Goal: Participate in discussion

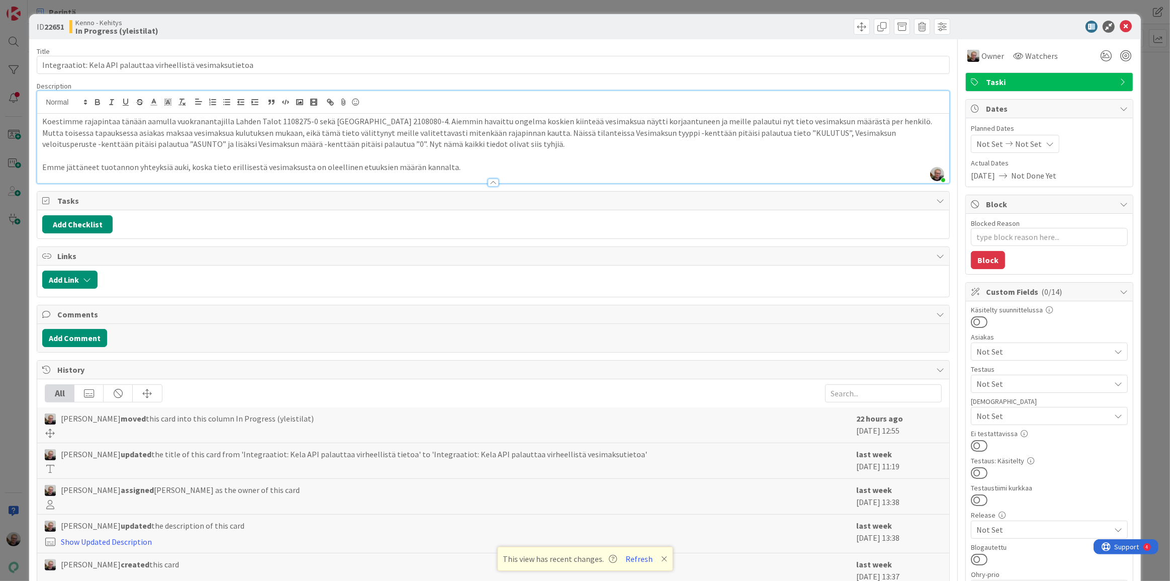
scroll to position [137, 0]
click at [1122, 24] on icon at bounding box center [1126, 27] width 12 height 12
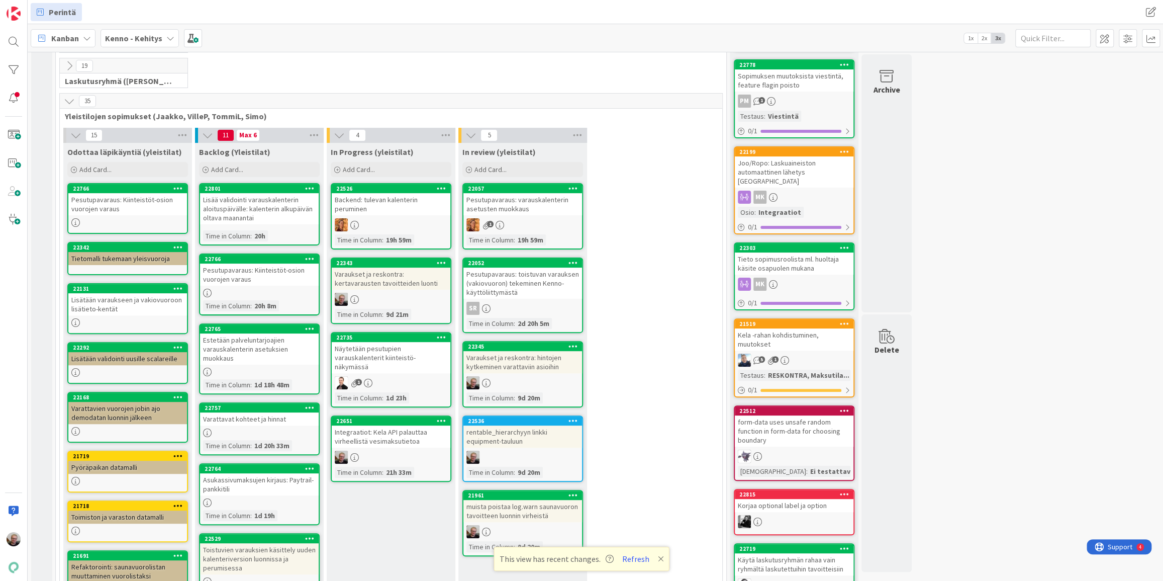
click at [360, 429] on div "Integraatiot: Kela API palauttaa virheellistä vesimaksutietoa" at bounding box center [391, 436] width 119 height 22
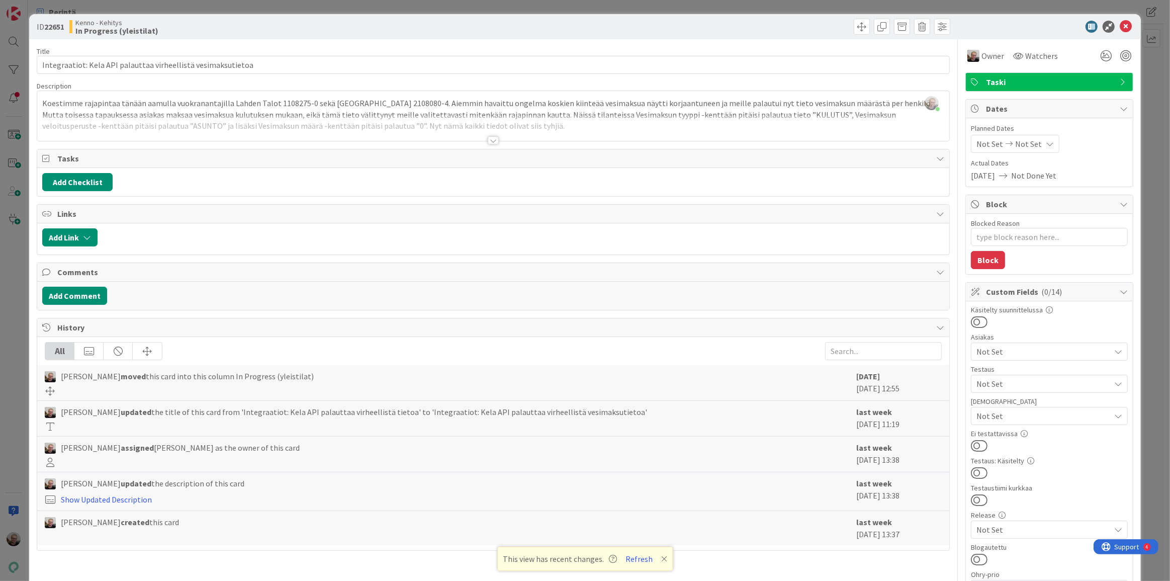
click at [371, 127] on div at bounding box center [493, 128] width 912 height 26
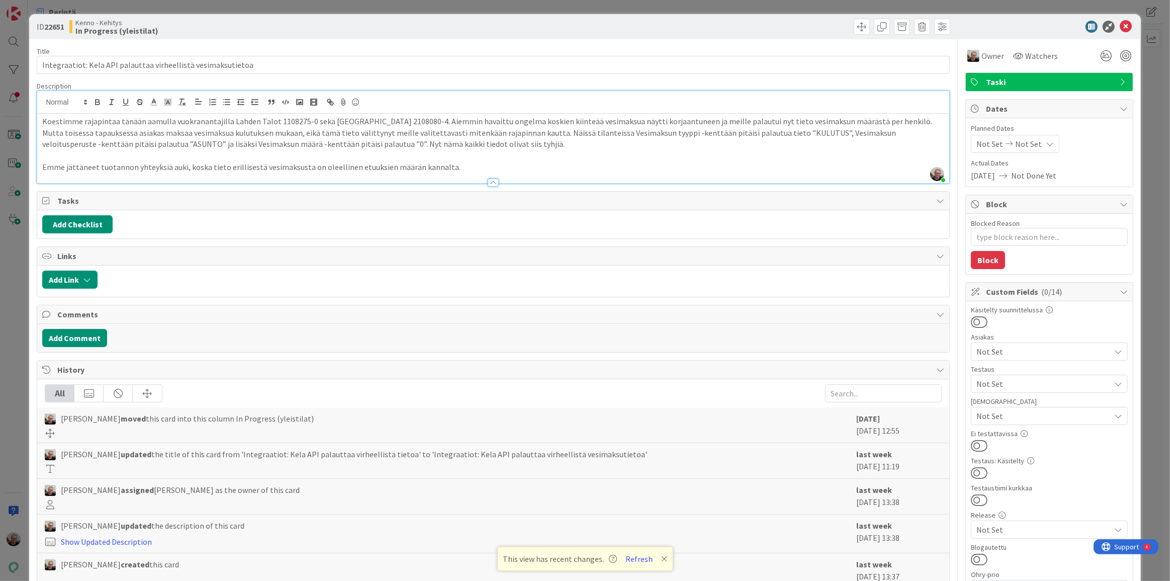
click at [102, 159] on p at bounding box center [493, 156] width 902 height 12
click at [299, 151] on p at bounding box center [493, 156] width 902 height 12
click at [265, 147] on span "Koestimme rajapintaa tänään aamulla vuokranantajilla Lahden Talot 1108275-0 sek…" at bounding box center [487, 132] width 891 height 33
click at [281, 156] on p at bounding box center [493, 156] width 902 height 12
type textarea "x"
